Goal: Find specific page/section: Find specific page/section

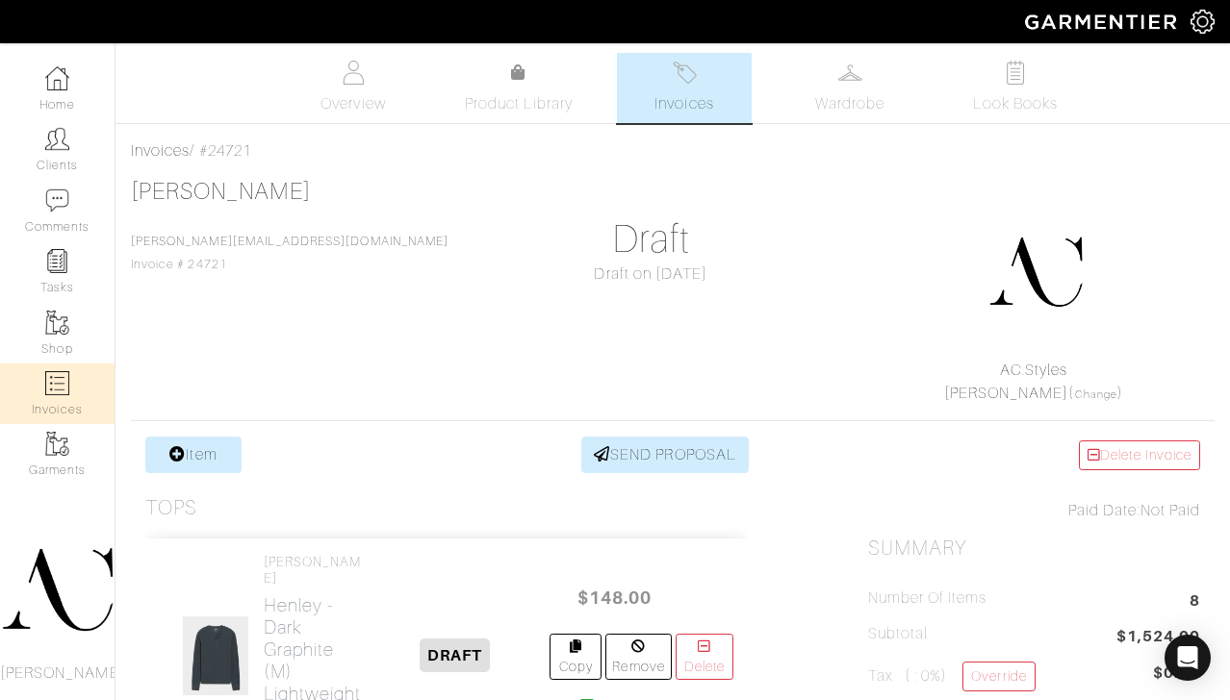
scroll to position [1137, 0]
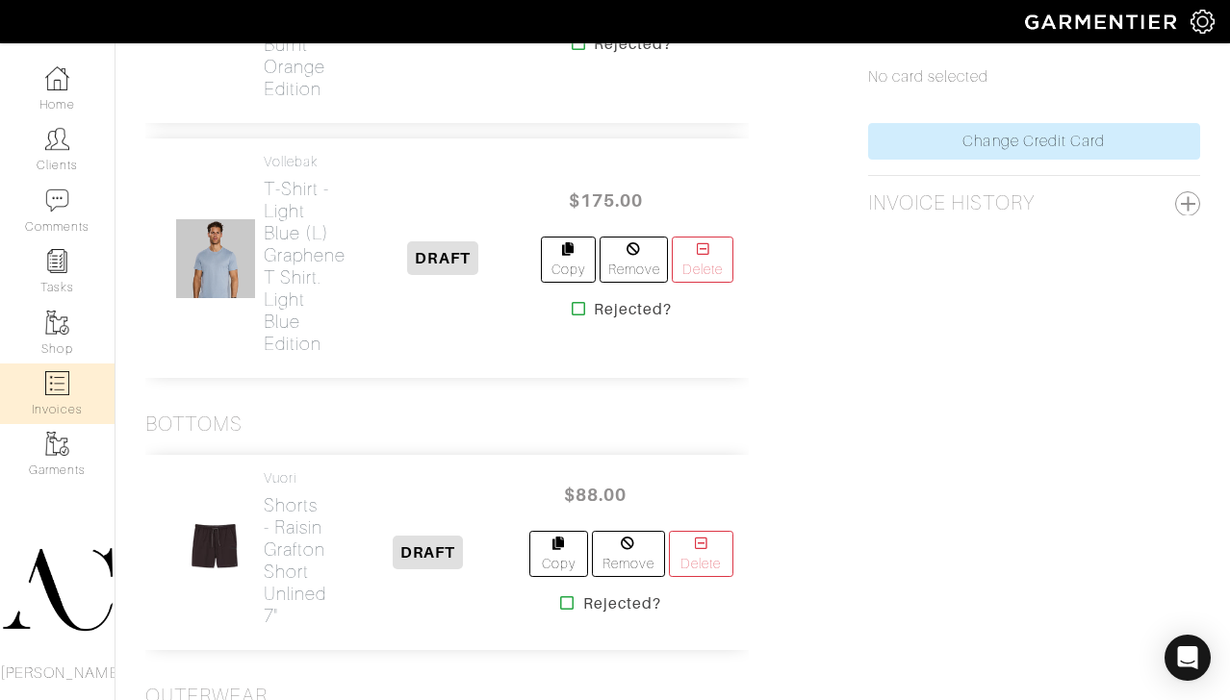
click at [70, 383] on link "Invoices" at bounding box center [57, 394] width 115 height 61
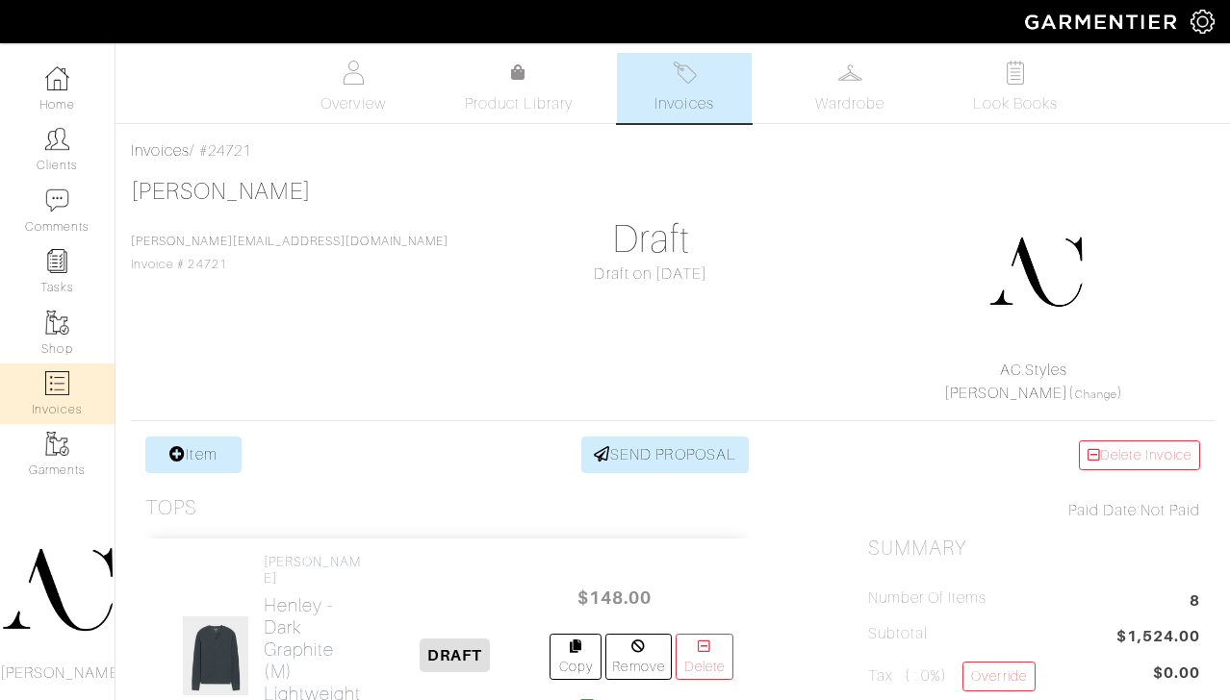
select select
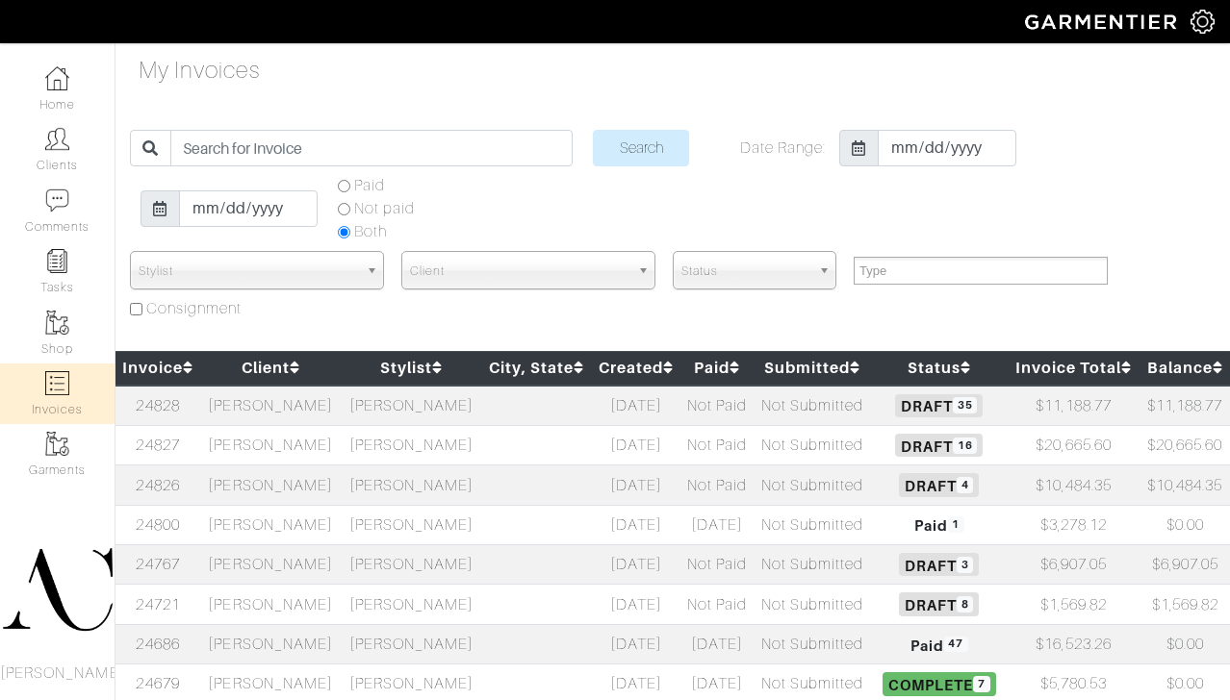
select select
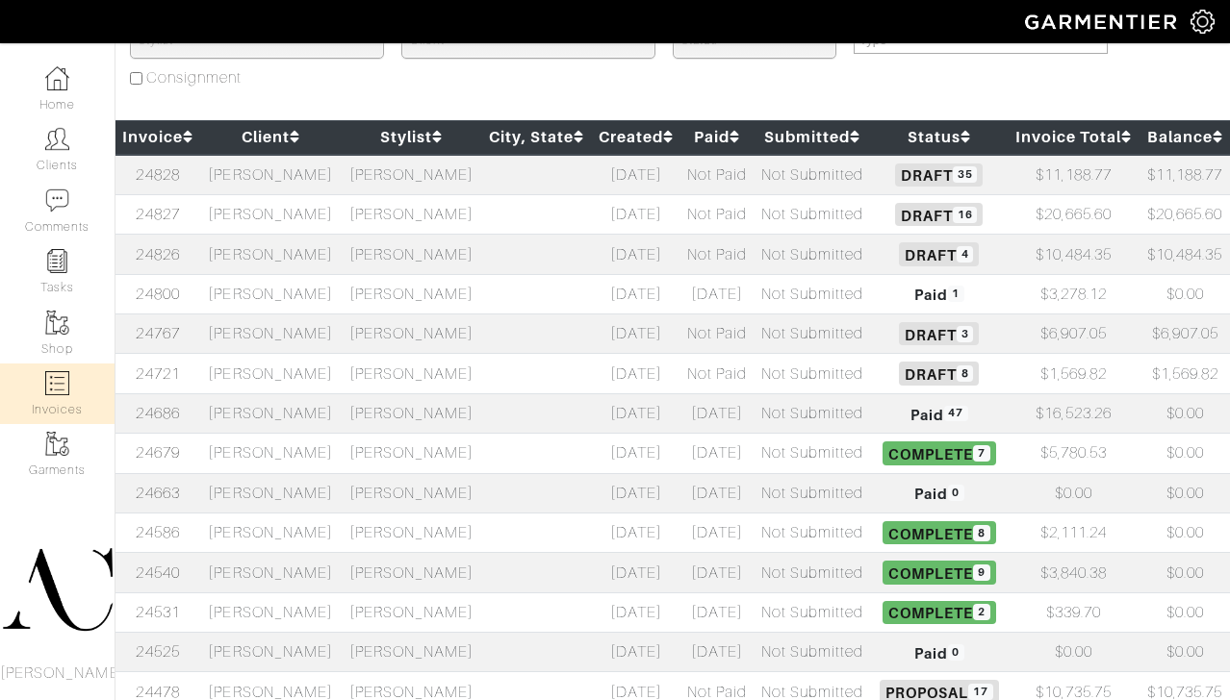
scroll to position [383, 0]
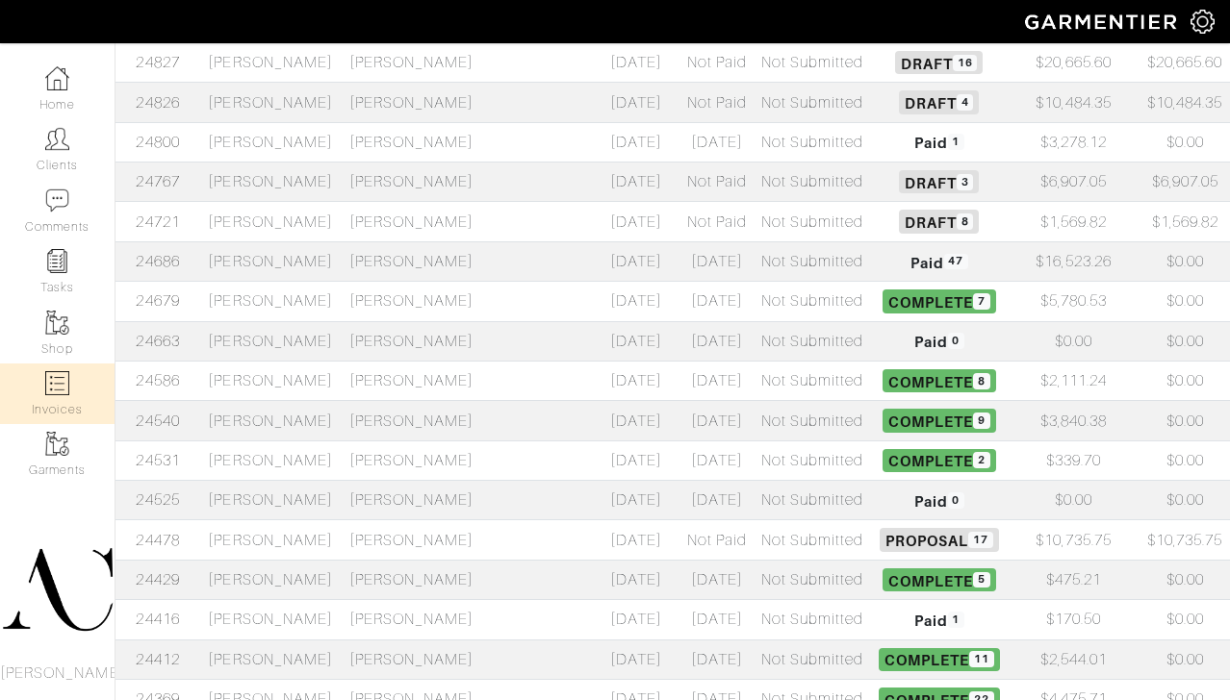
click at [404, 534] on td "[PERSON_NAME]" at bounding box center [411, 540] width 140 height 39
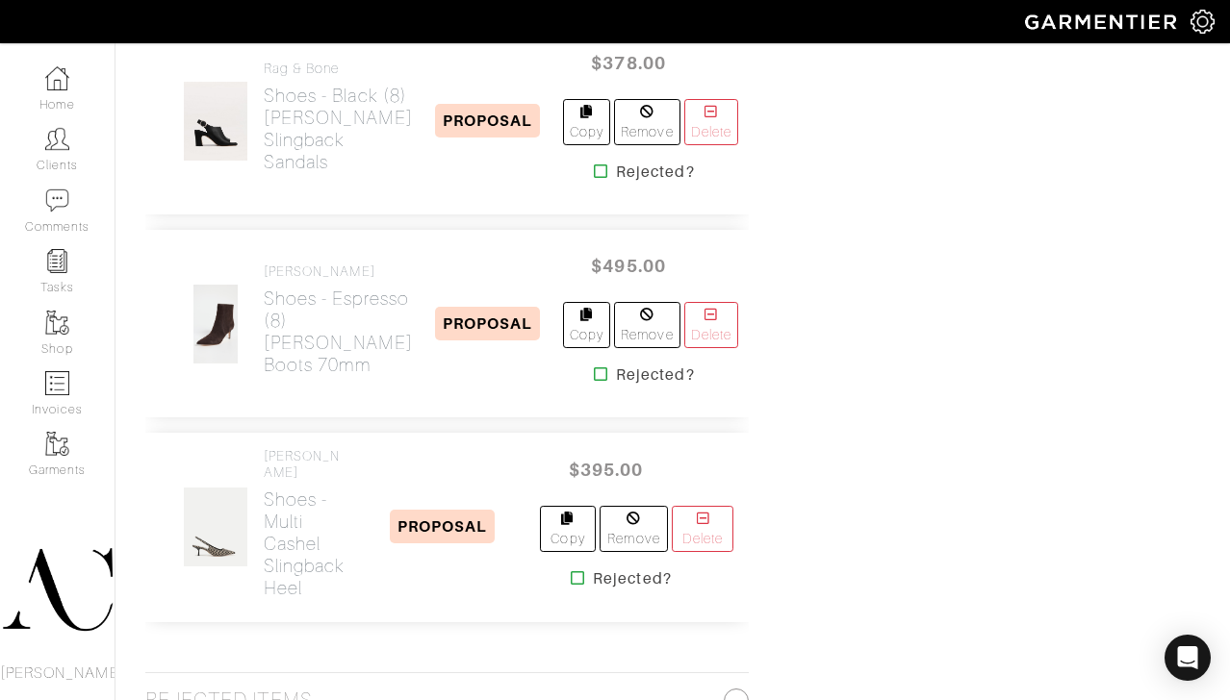
scroll to position [4582, 0]
